Goal: Find specific page/section: Find specific page/section

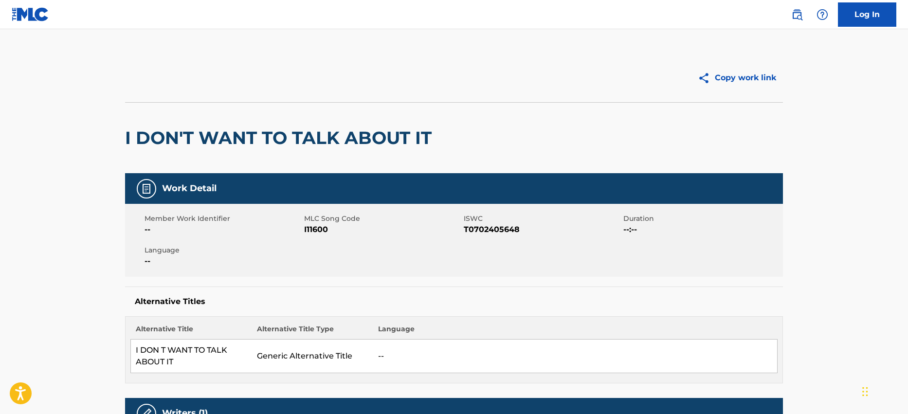
click at [797, 16] on img at bounding box center [797, 15] width 12 height 12
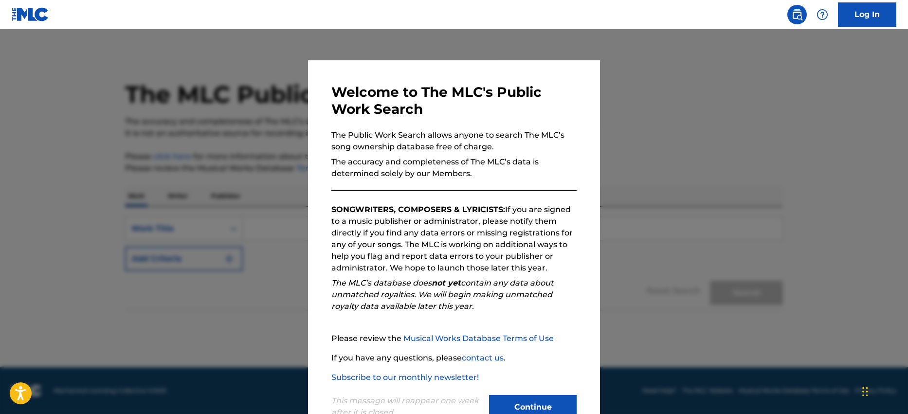
click at [526, 404] on button "Continue" at bounding box center [533, 407] width 88 height 24
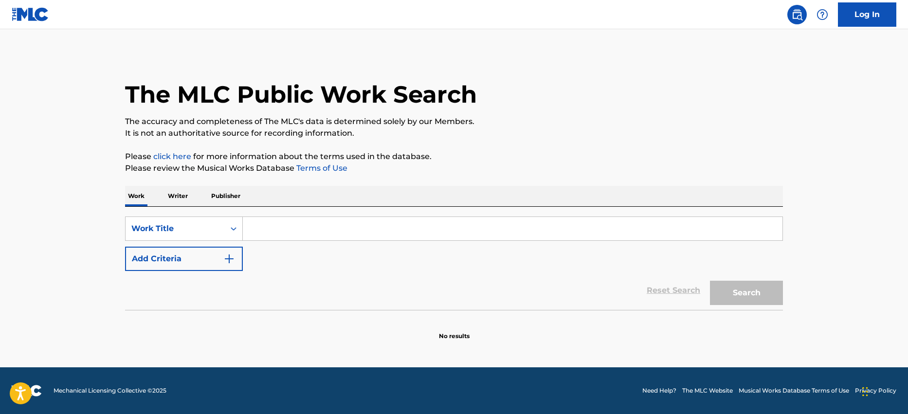
click at [282, 224] on input "Search Form" at bounding box center [512, 228] width 539 height 23
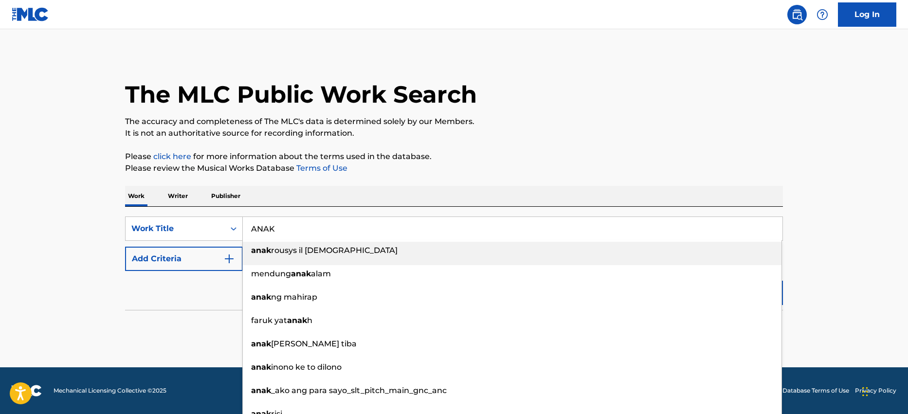
scroll to position [11, 0]
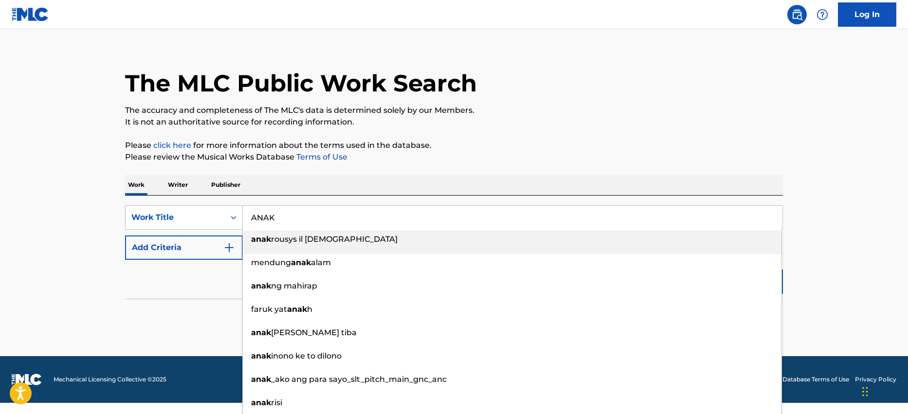
type input "ANAK"
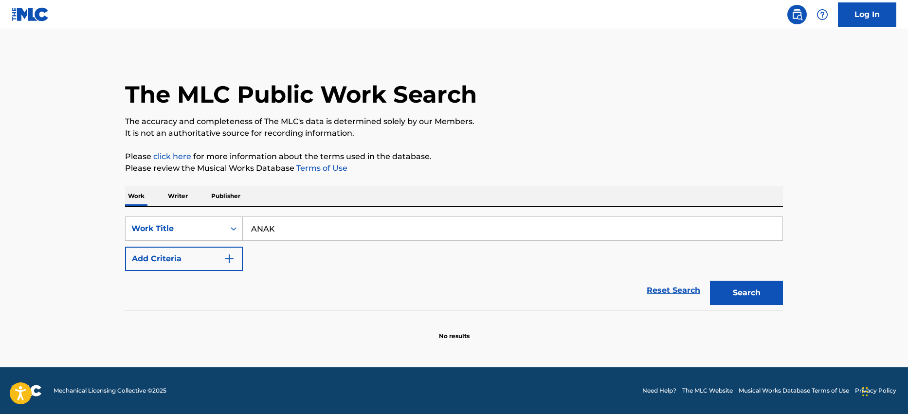
click at [279, 190] on div "Work Writer Publisher" at bounding box center [454, 196] width 658 height 20
click at [731, 293] on button "Search" at bounding box center [746, 293] width 73 height 24
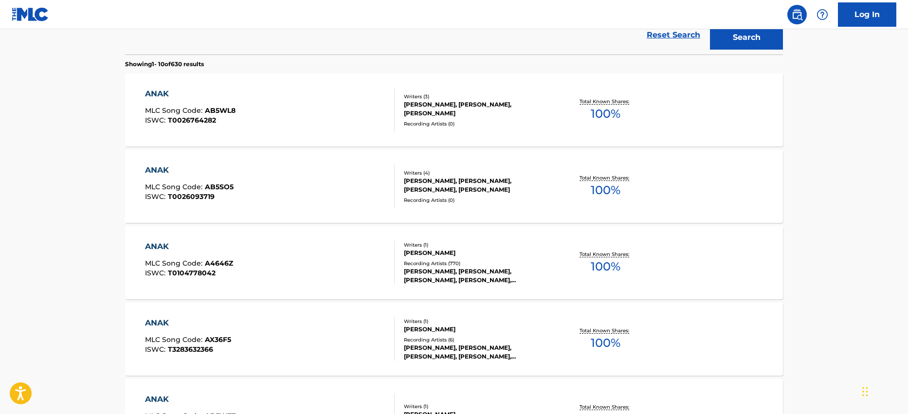
scroll to position [258, 0]
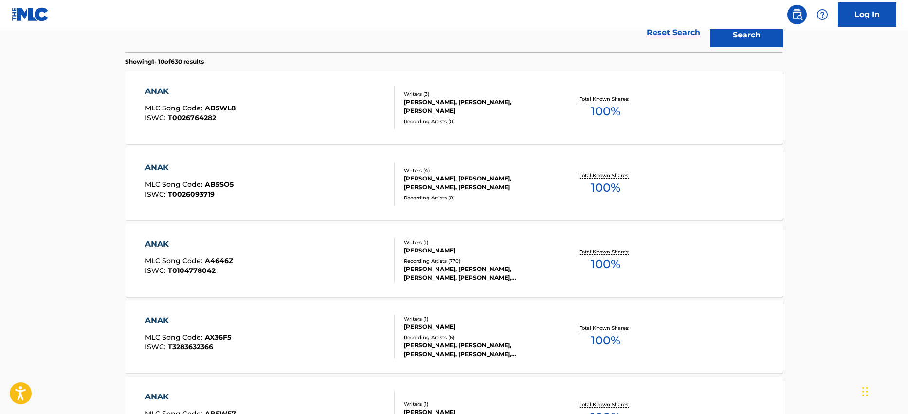
click at [157, 244] on div "ANAK" at bounding box center [189, 244] width 88 height 12
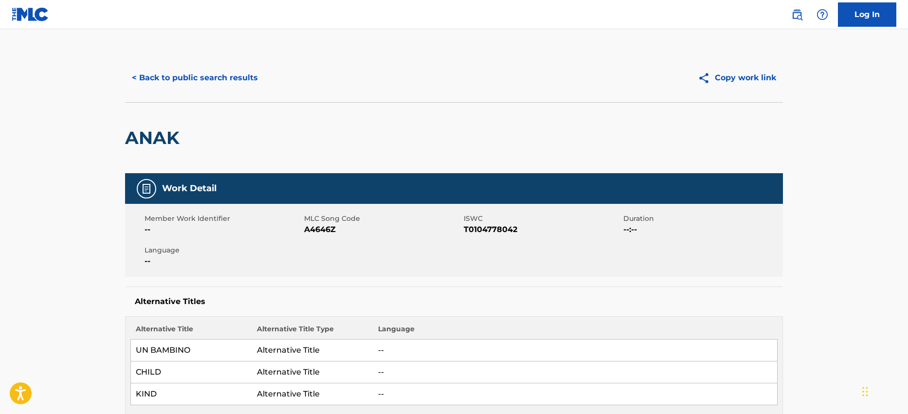
click at [728, 78] on button "Copy work link" at bounding box center [737, 78] width 92 height 24
